Goal: Task Accomplishment & Management: Use online tool/utility

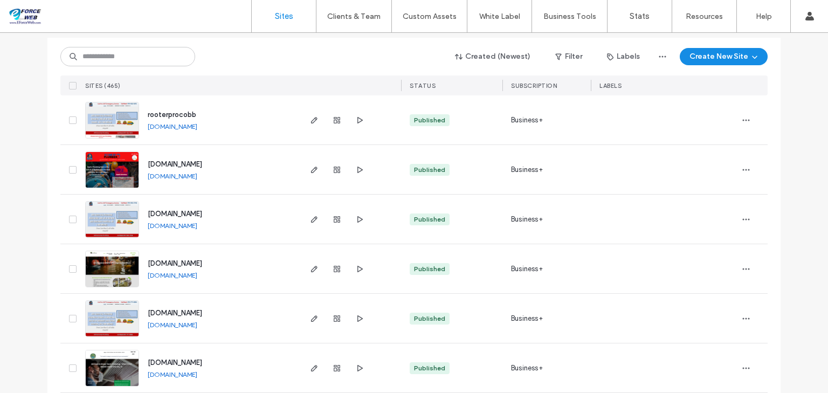
scroll to position [129, 0]
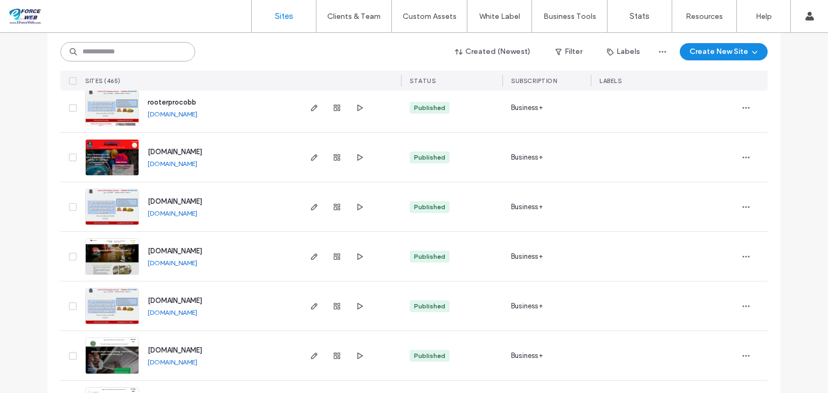
click at [157, 57] on input at bounding box center [127, 51] width 135 height 19
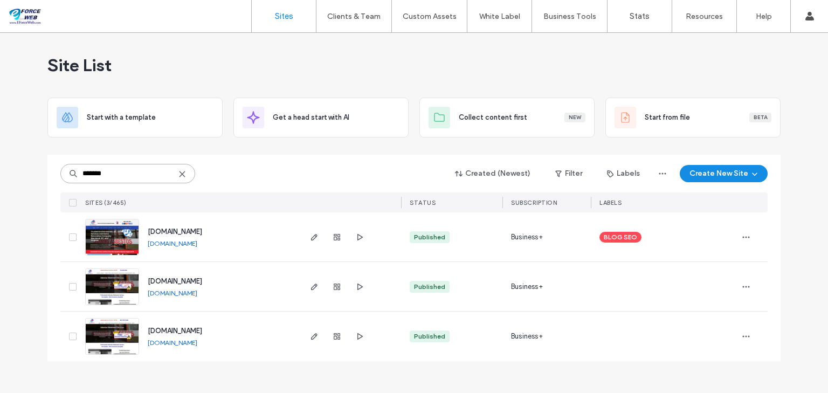
scroll to position [0, 0]
type input "*******"
click at [313, 289] on use "button" at bounding box center [314, 287] width 6 height 6
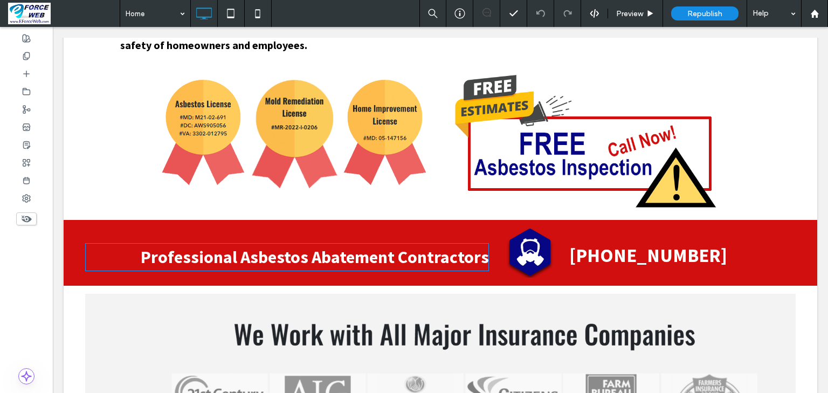
scroll to position [968, 0]
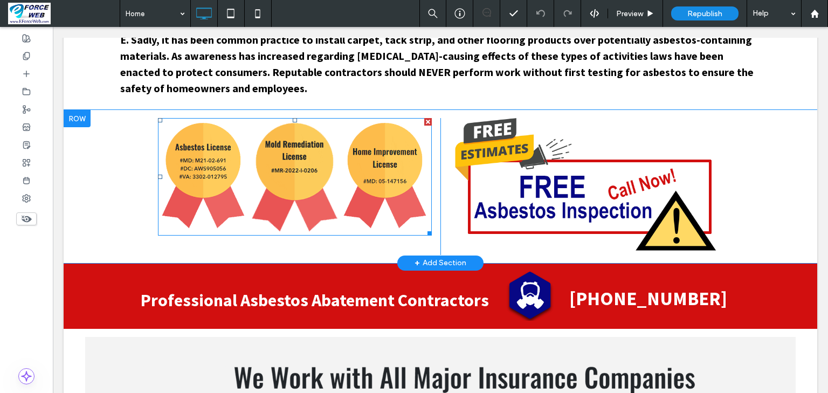
click at [313, 182] on img at bounding box center [295, 177] width 274 height 118
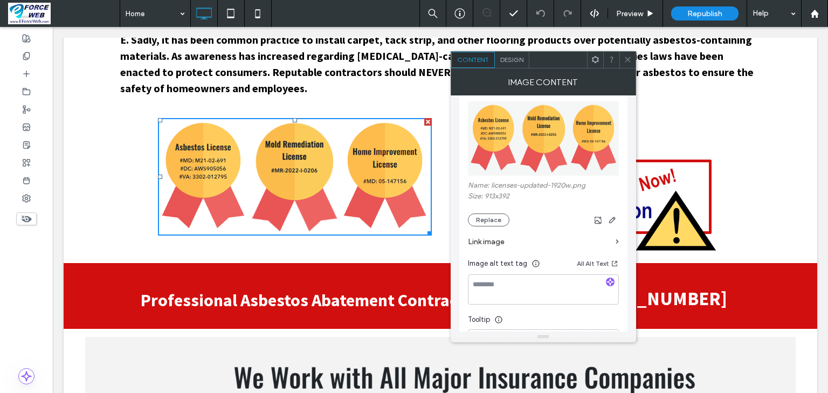
scroll to position [129, 0]
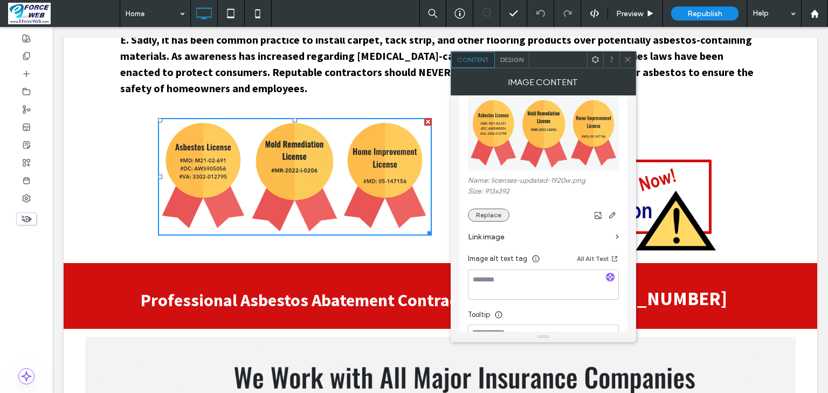
click at [494, 220] on button "Replace" at bounding box center [489, 215] width 42 height 13
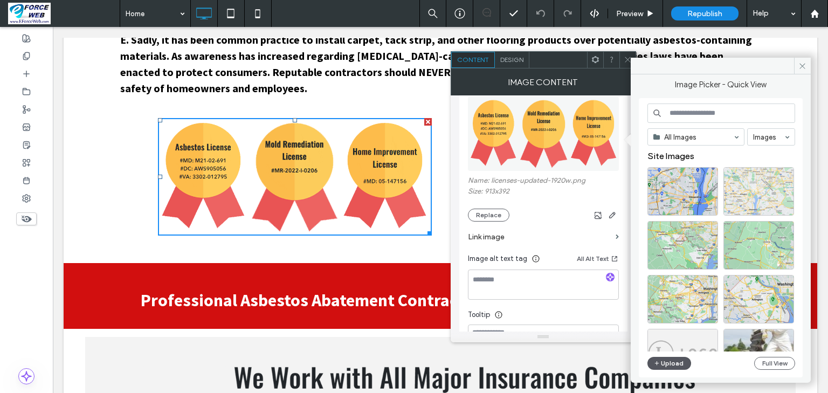
click at [671, 363] on button "Upload" at bounding box center [669, 363] width 44 height 13
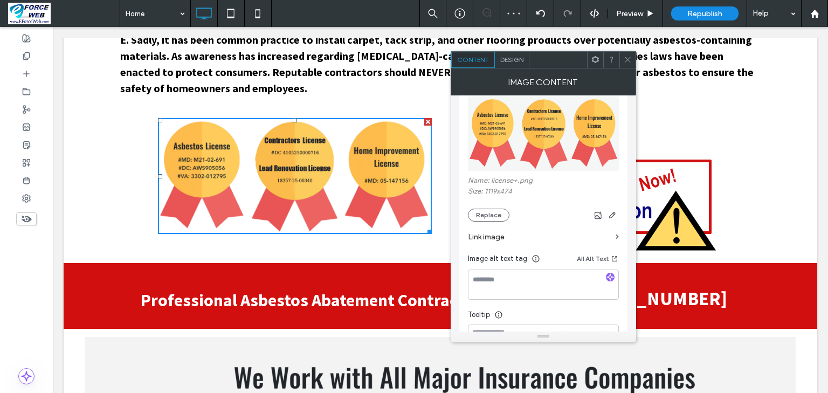
click at [626, 59] on icon at bounding box center [628, 60] width 8 height 8
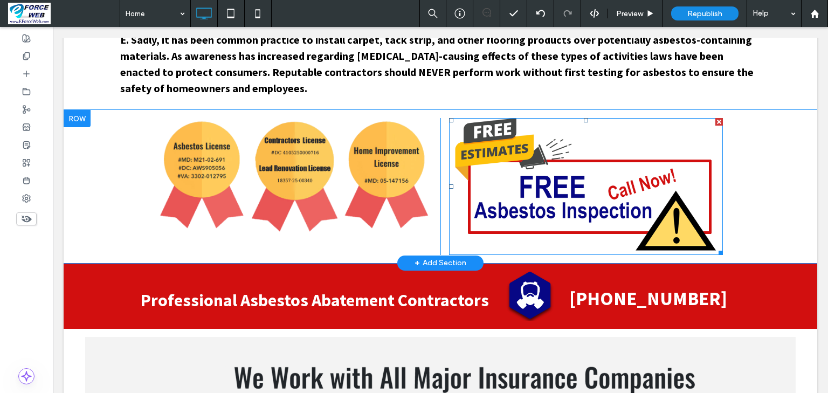
click at [585, 209] on img at bounding box center [586, 186] width 274 height 137
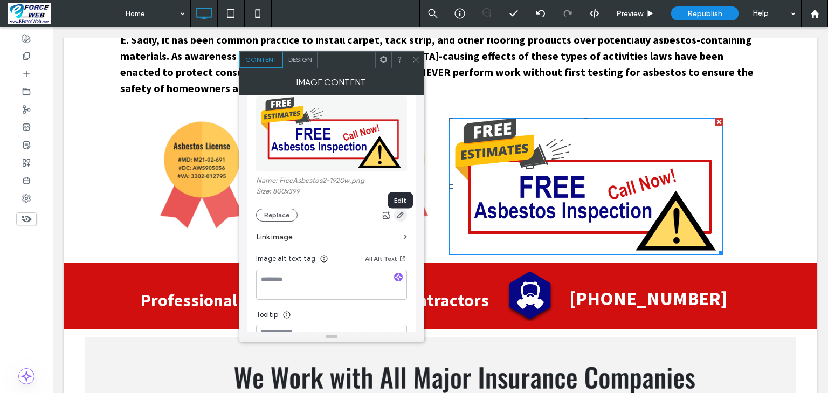
click at [397, 219] on icon "button" at bounding box center [400, 215] width 9 height 9
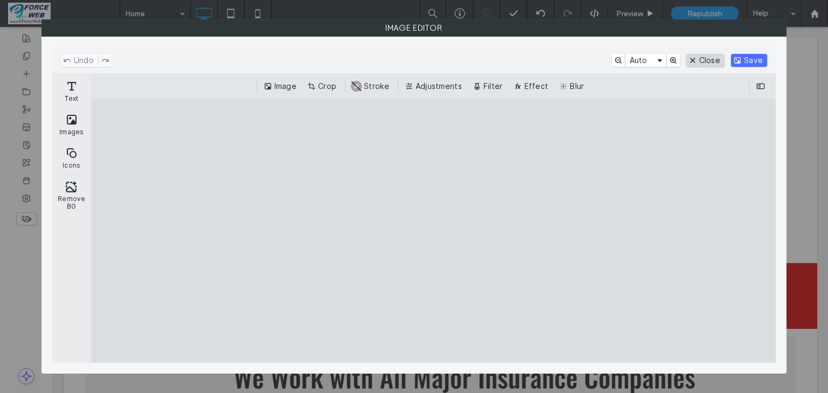
click at [720, 59] on button "Close" at bounding box center [705, 60] width 38 height 13
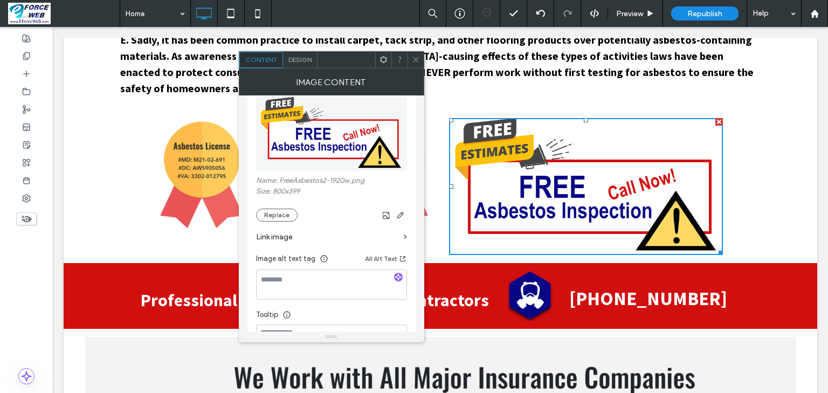
click at [416, 63] on icon at bounding box center [416, 60] width 8 height 8
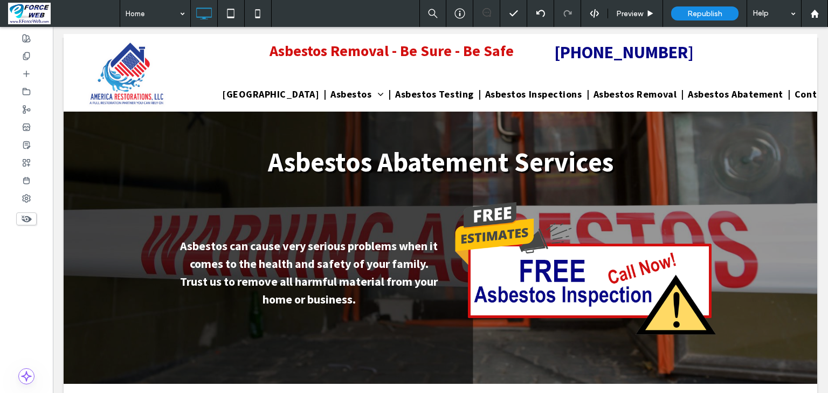
scroll to position [0, 0]
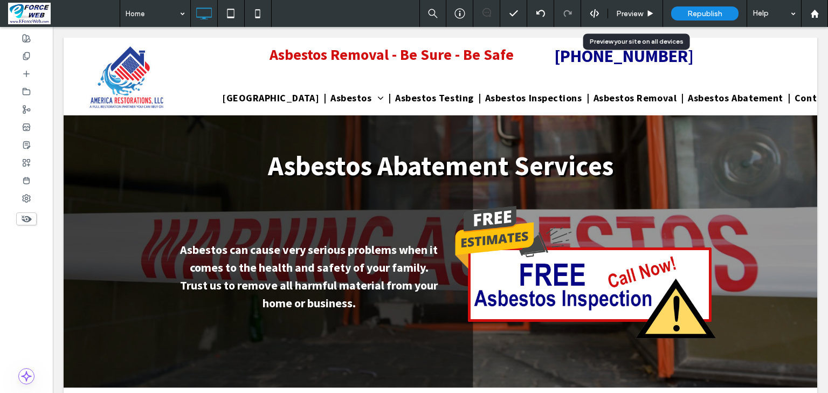
click at [626, 12] on span "Preview" at bounding box center [629, 13] width 27 height 9
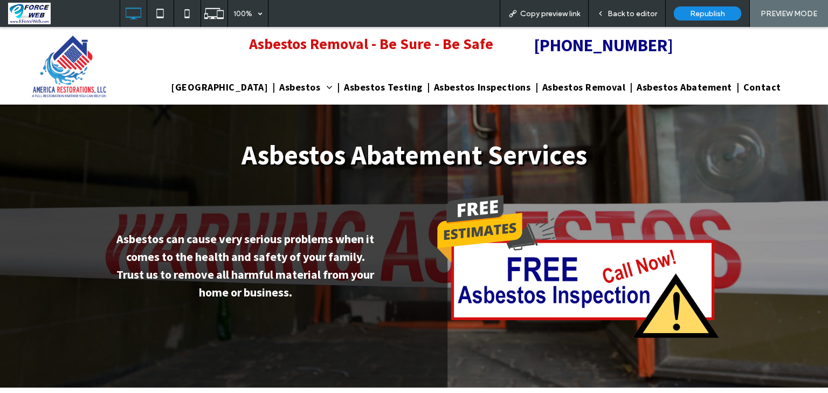
click at [626, 13] on span "Back to editor" at bounding box center [633, 13] width 50 height 9
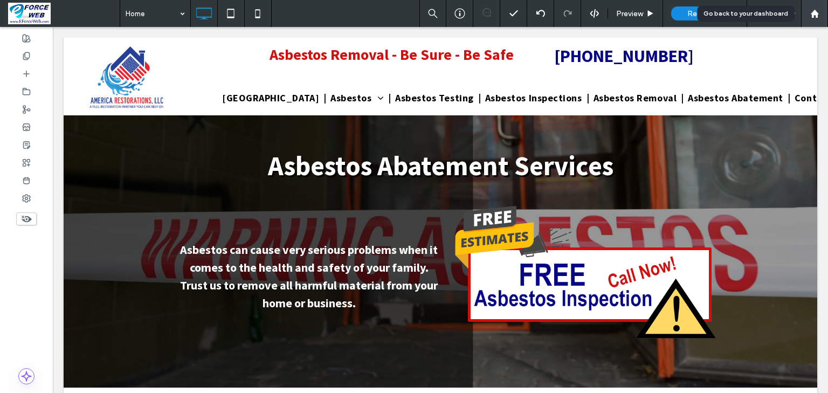
click at [810, 17] on icon at bounding box center [814, 13] width 9 height 9
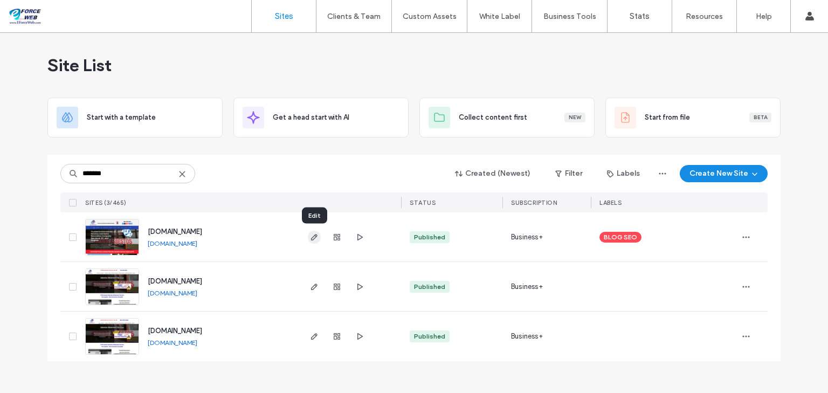
type input "*******"
click at [319, 234] on span "button" at bounding box center [314, 237] width 13 height 13
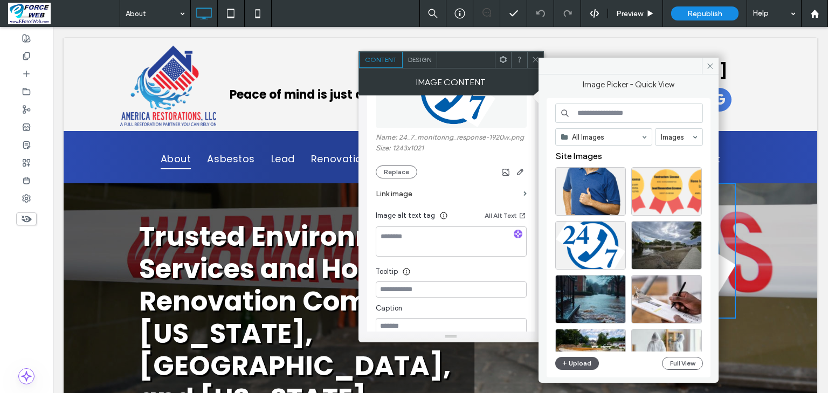
click at [575, 364] on button "Upload" at bounding box center [577, 363] width 44 height 13
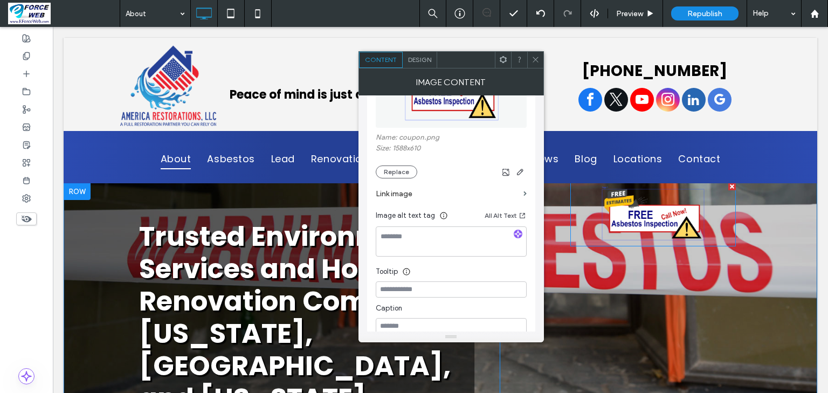
click at [690, 224] on img at bounding box center [652, 215] width 165 height 64
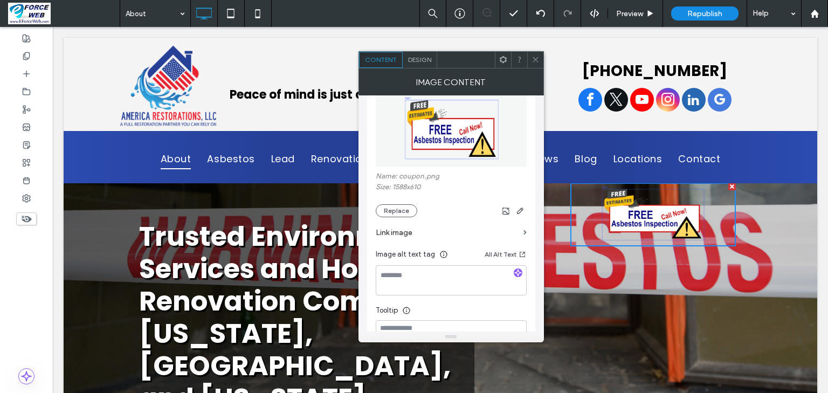
scroll to position [173, 0]
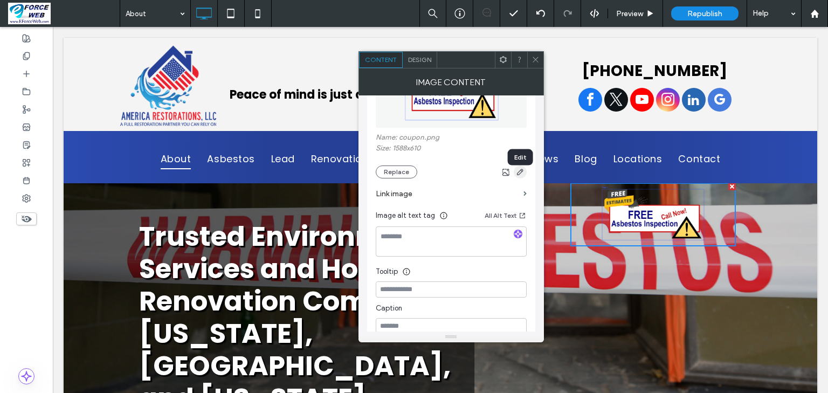
click at [522, 176] on icon "button" at bounding box center [520, 172] width 9 height 9
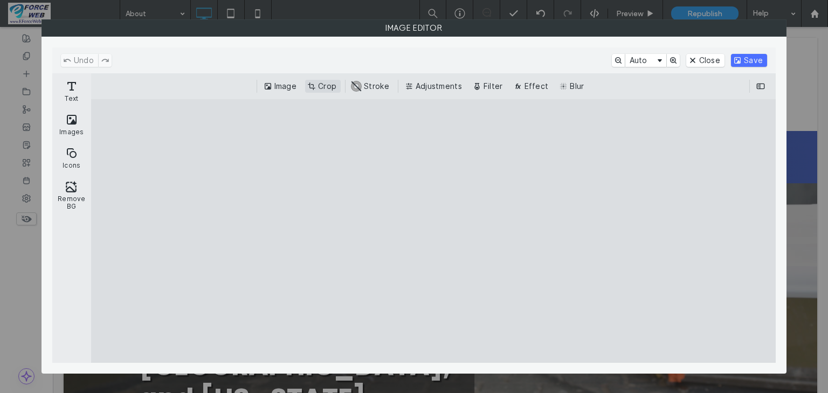
click at [328, 84] on button "Crop" at bounding box center [323, 86] width 36 height 13
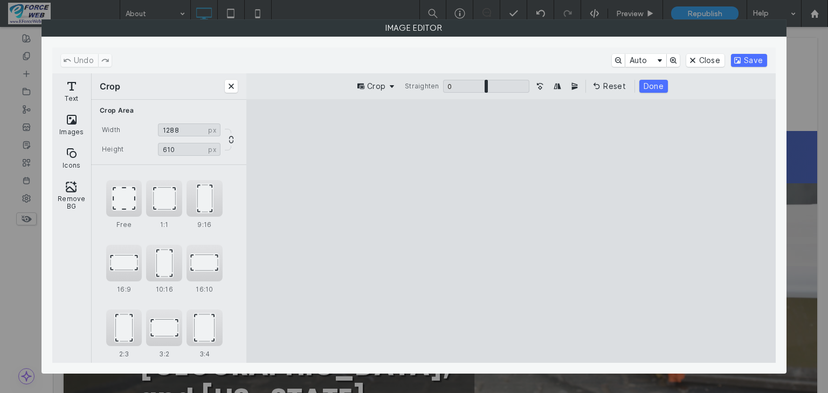
type input "****"
drag, startPoint x: 271, startPoint y: 235, endPoint x: 361, endPoint y: 237, distance: 90.6
click at [511, 231] on cesdk-canvas "Editor canvas" at bounding box center [511, 231] width 0 height 0
type input "***"
drag, startPoint x: 515, startPoint y: 133, endPoint x: 515, endPoint y: 152, distance: 19.4
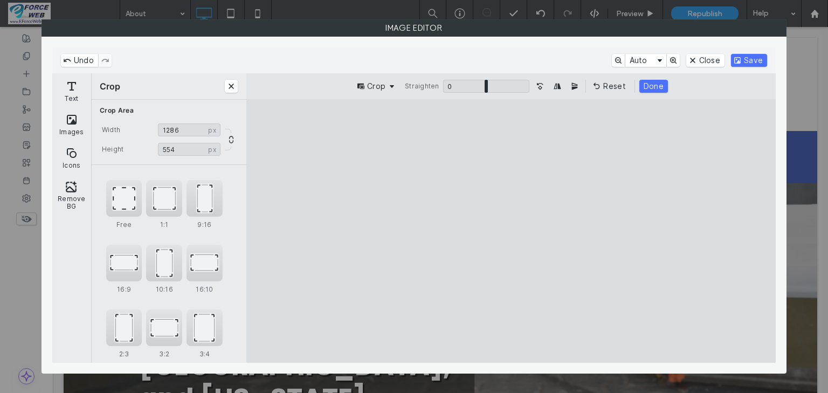
click at [511, 231] on cesdk-canvas "Editor canvas" at bounding box center [511, 231] width 0 height 0
type input "***"
drag, startPoint x: 750, startPoint y: 245, endPoint x: 639, endPoint y: 246, distance: 111.6
click at [511, 231] on cesdk-canvas "Editor canvas" at bounding box center [511, 231] width 0 height 0
type input "***"
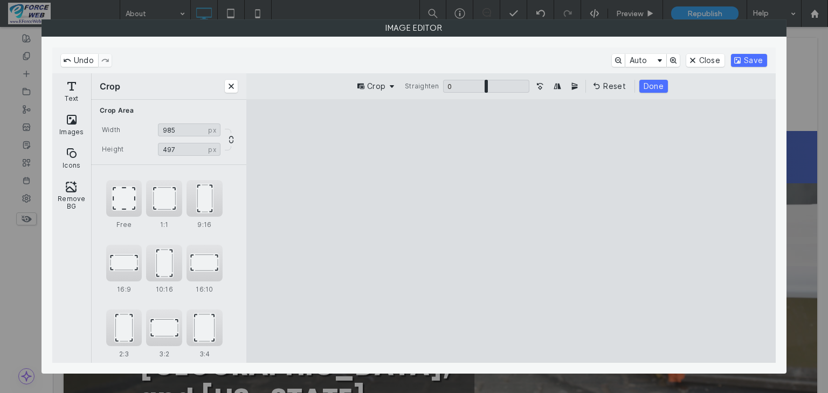
drag, startPoint x: 510, startPoint y: 348, endPoint x: 516, endPoint y: 327, distance: 22.4
click at [511, 231] on cesdk-canvas "Editor canvas" at bounding box center [511, 231] width 0 height 0
click at [652, 87] on button "Done" at bounding box center [653, 86] width 29 height 13
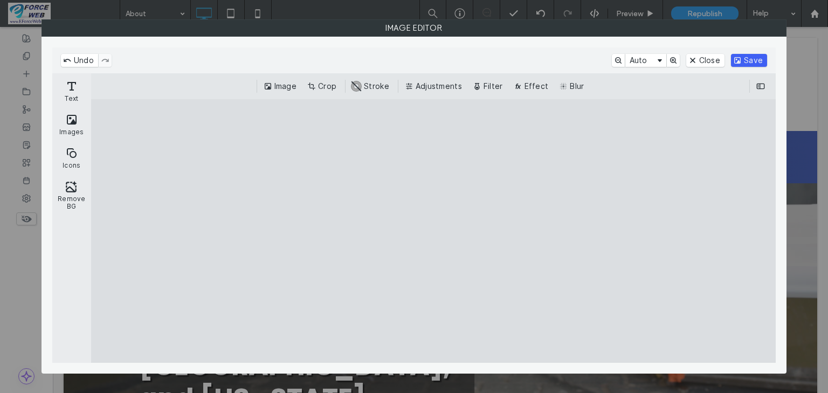
click at [748, 59] on button "Save" at bounding box center [749, 60] width 36 height 13
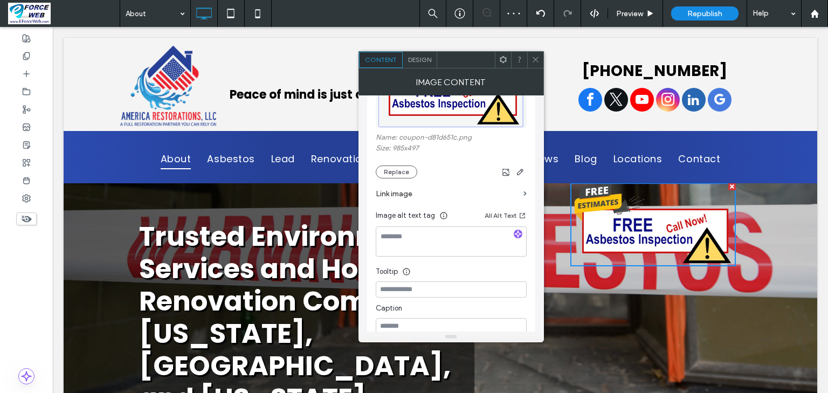
click at [535, 61] on icon at bounding box center [536, 60] width 8 height 8
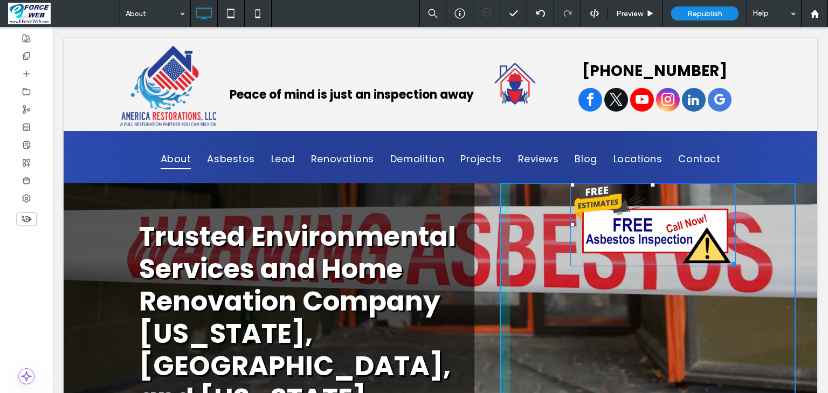
drag, startPoint x: 727, startPoint y: 263, endPoint x: 821, endPoint y: 363, distance: 137.3
click at [768, 336] on div "W:524 H:263 Click To Paste" at bounding box center [648, 367] width 296 height 368
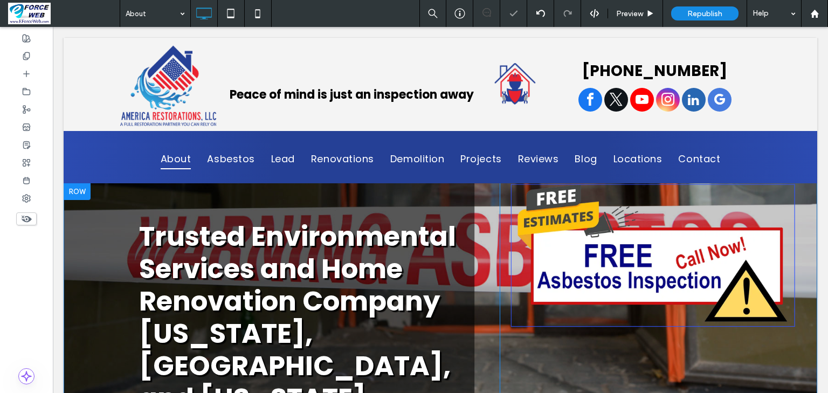
click at [660, 366] on div "Click To Paste" at bounding box center [648, 367] width 296 height 368
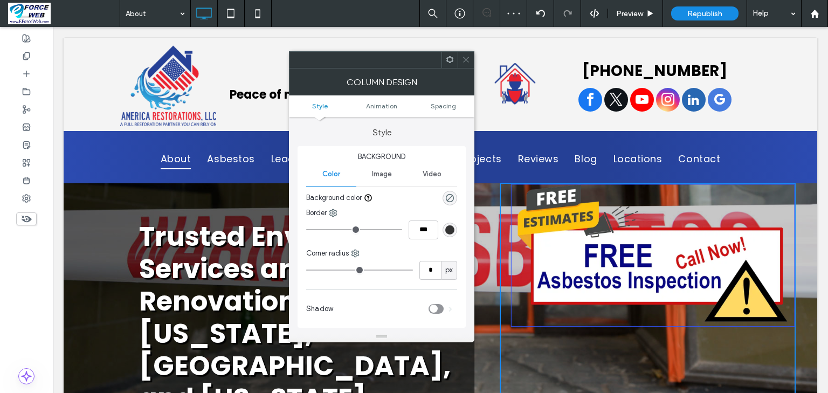
click at [464, 65] on span at bounding box center [466, 60] width 8 height 16
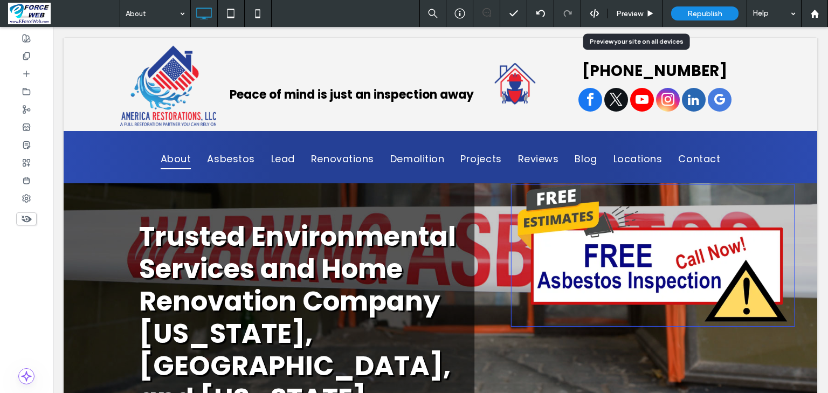
click at [625, 14] on span "Preview" at bounding box center [629, 13] width 27 height 9
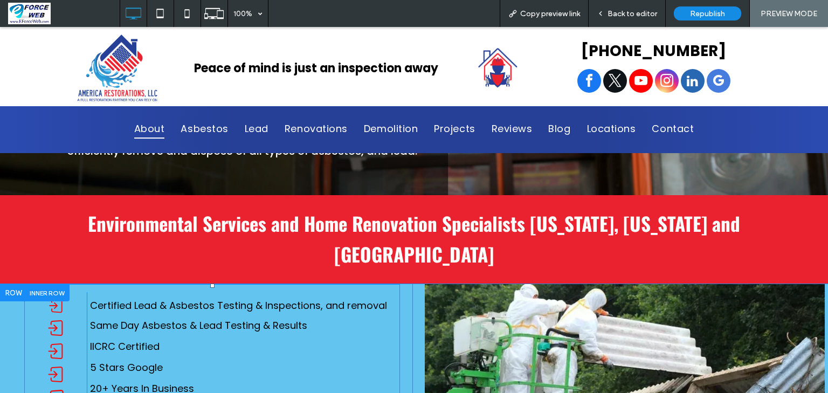
scroll to position [345, 0]
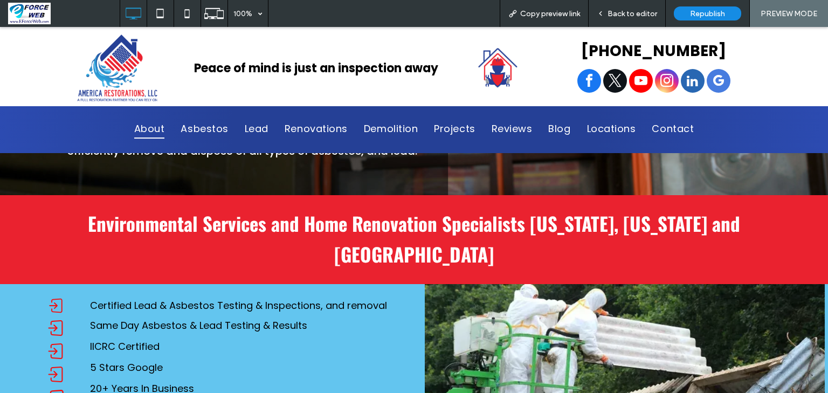
click at [637, 18] on div "Back to editor" at bounding box center [627, 13] width 77 height 27
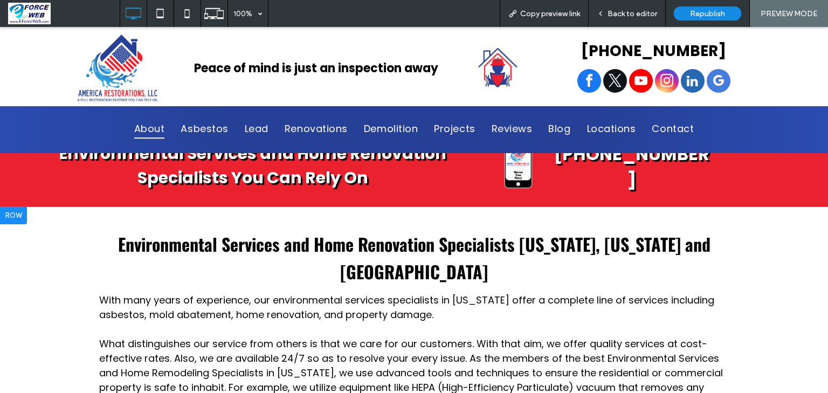
scroll to position [992, 0]
